Goal: Task Accomplishment & Management: Manage account settings

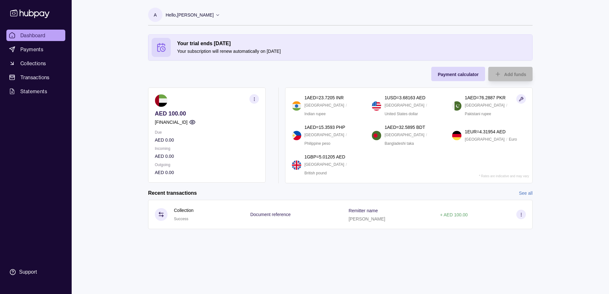
click at [215, 17] on icon at bounding box center [217, 14] width 5 height 5
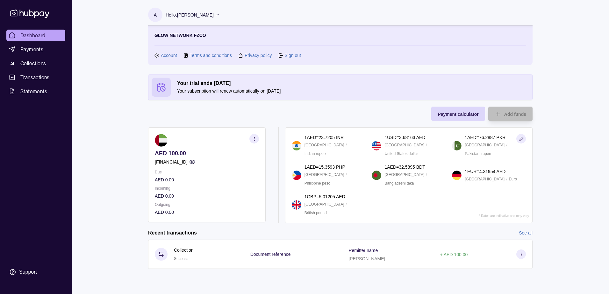
click at [215, 15] on icon at bounding box center [217, 14] width 5 height 5
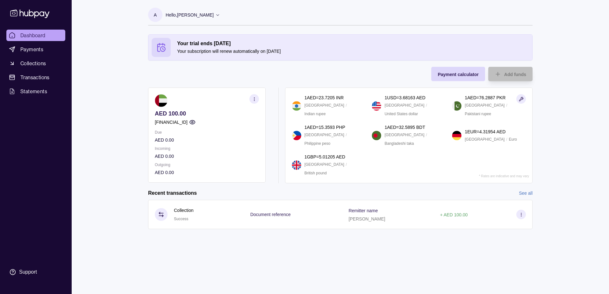
click at [29, 12] on icon at bounding box center [29, 14] width 39 height 9
click at [566, 33] on div "Dashboard Payments Collections Transactions Statements Support A Hello, [PERSON…" at bounding box center [304, 147] width 609 height 294
click at [205, 20] on div "Hello, [PERSON_NAME]" at bounding box center [193, 14] width 54 height 13
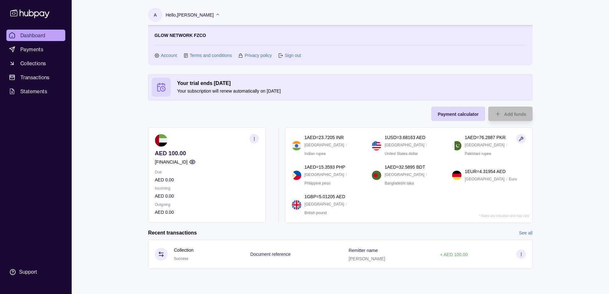
click at [294, 55] on link "Sign out" at bounding box center [292, 55] width 16 height 7
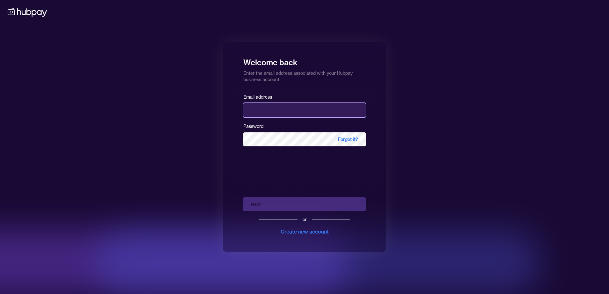
type input "**********"
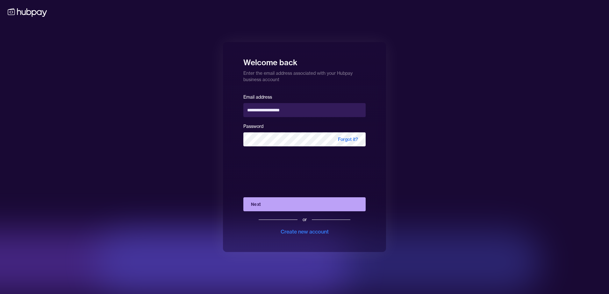
click at [273, 204] on button "Next" at bounding box center [304, 204] width 122 height 14
